Goal: Navigation & Orientation: Find specific page/section

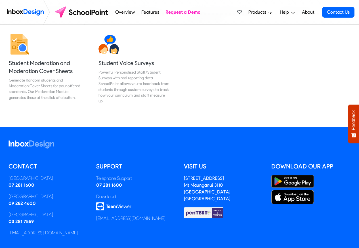
scroll to position [747, 0]
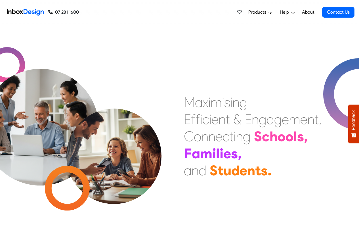
click at [268, 13] on span "Products" at bounding box center [258, 12] width 20 height 7
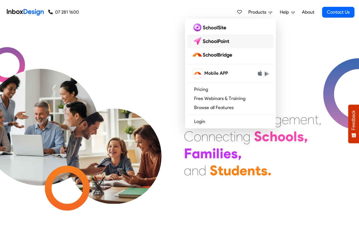
click at [208, 38] on img at bounding box center [212, 41] width 40 height 9
